Goal: Information Seeking & Learning: Understand process/instructions

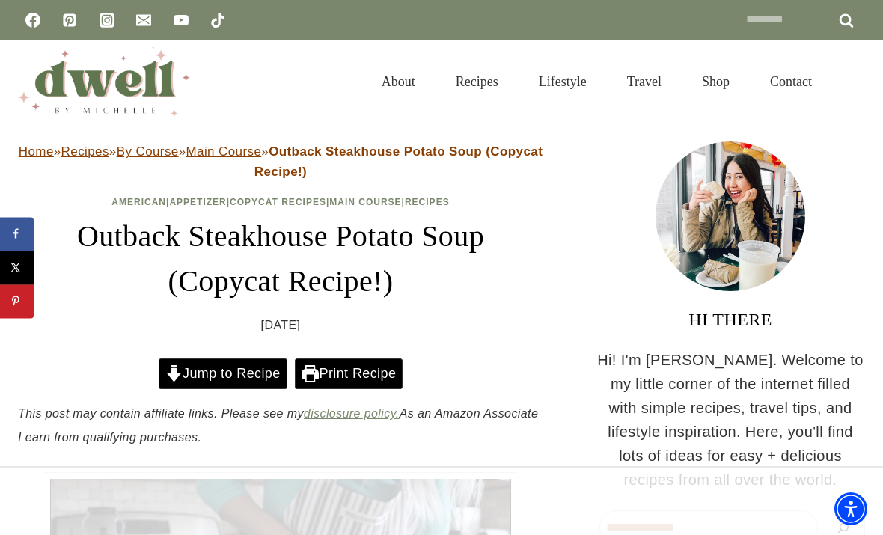
click at [223, 371] on link "Jump to Recipe" at bounding box center [223, 373] width 129 height 31
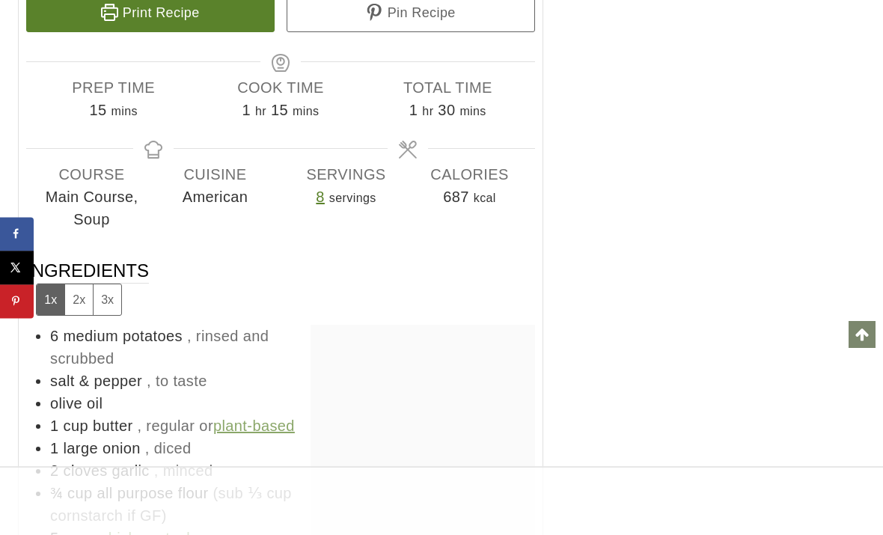
scroll to position [7291, 0]
